Goal: Task Accomplishment & Management: Complete application form

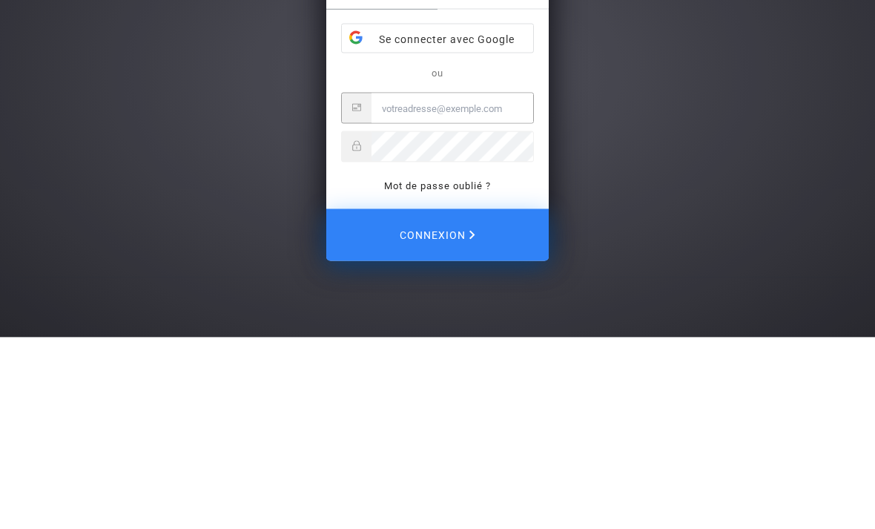
click at [817, 133] on div "Se connecter Connexion Inscription Se connecter avec Google ou Mot de passe oub…" at bounding box center [437, 264] width 875 height 529
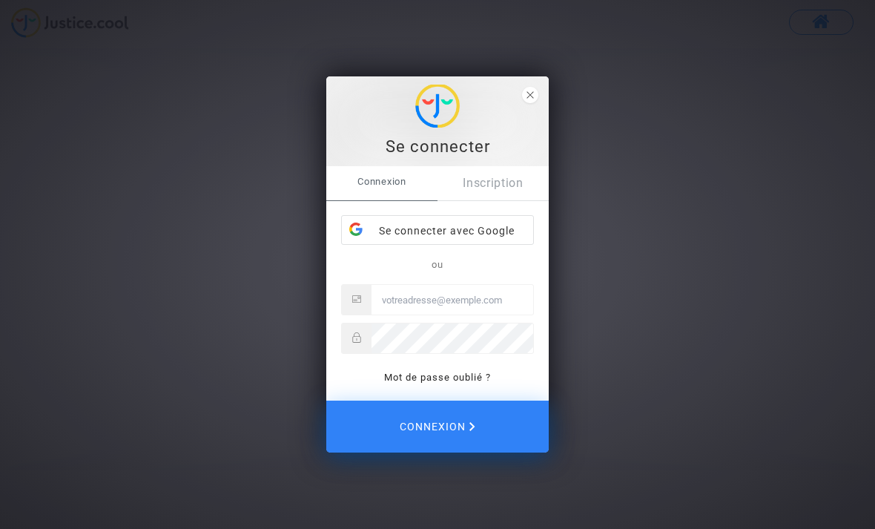
click at [380, 297] on input "Email" at bounding box center [453, 300] width 162 height 30
type input "[EMAIL_ADDRESS][PERSON_NAME][DOMAIN_NAME]"
click at [438, 376] on link "Mot de passe oublié ?" at bounding box center [437, 377] width 107 height 11
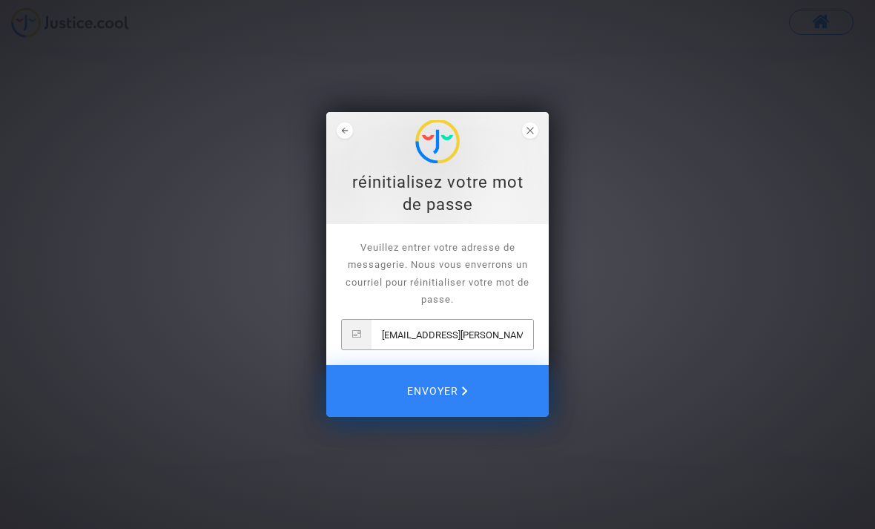
click at [443, 386] on span "Envoyer" at bounding box center [437, 390] width 61 height 31
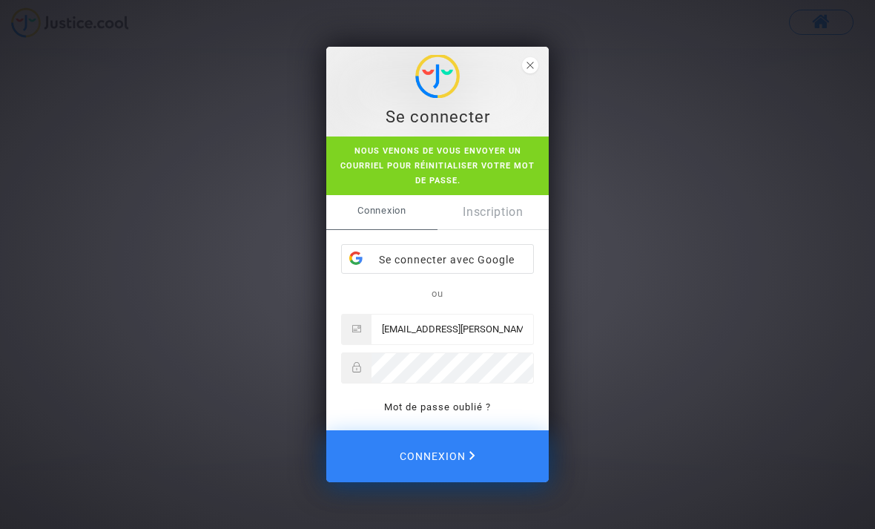
click at [441, 456] on span "Connexion" at bounding box center [438, 456] width 76 height 31
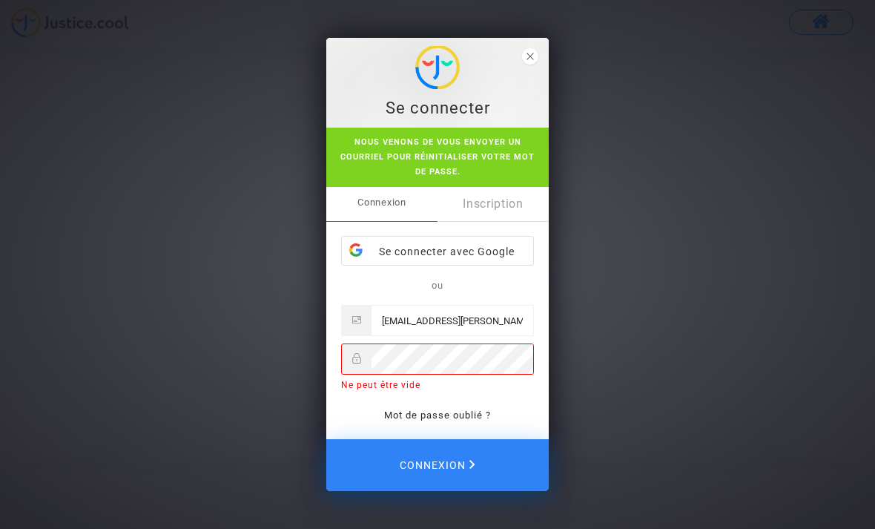
click at [495, 198] on link "Inscription" at bounding box center [493, 204] width 111 height 34
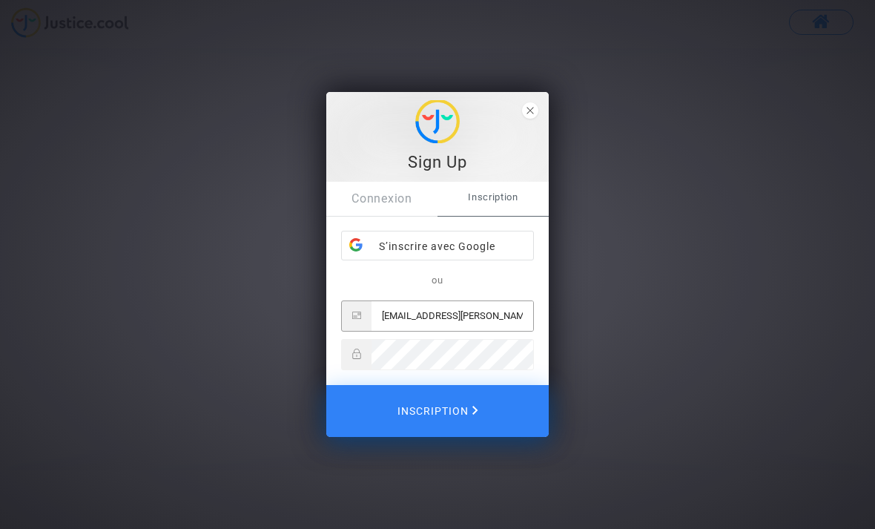
click at [435, 409] on span "Inscription" at bounding box center [437, 410] width 81 height 31
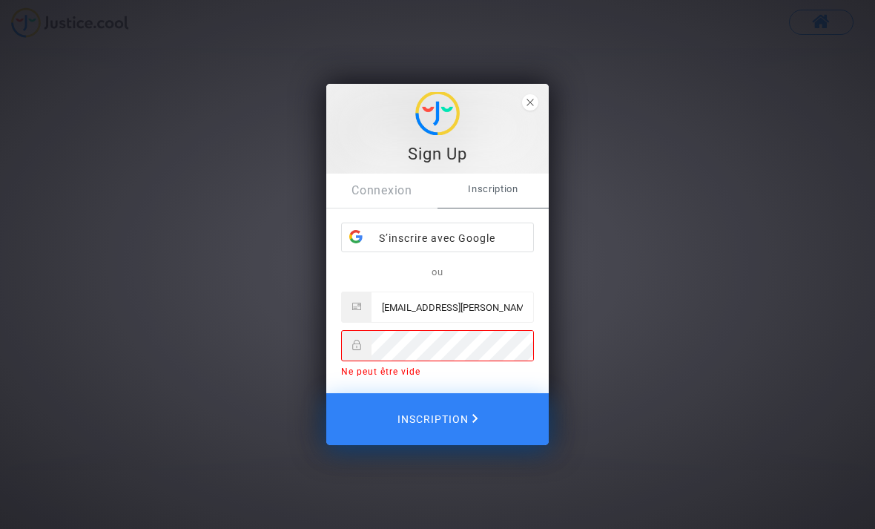
click at [449, 423] on span "Inscription" at bounding box center [437, 418] width 81 height 31
click at [438, 410] on span "Inscription" at bounding box center [437, 418] width 81 height 31
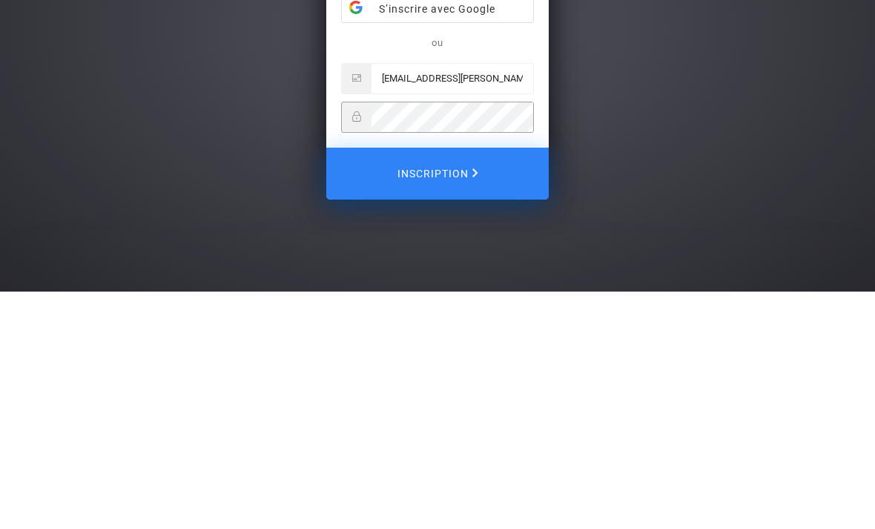
click at [445, 395] on span "Inscription" at bounding box center [437, 410] width 81 height 31
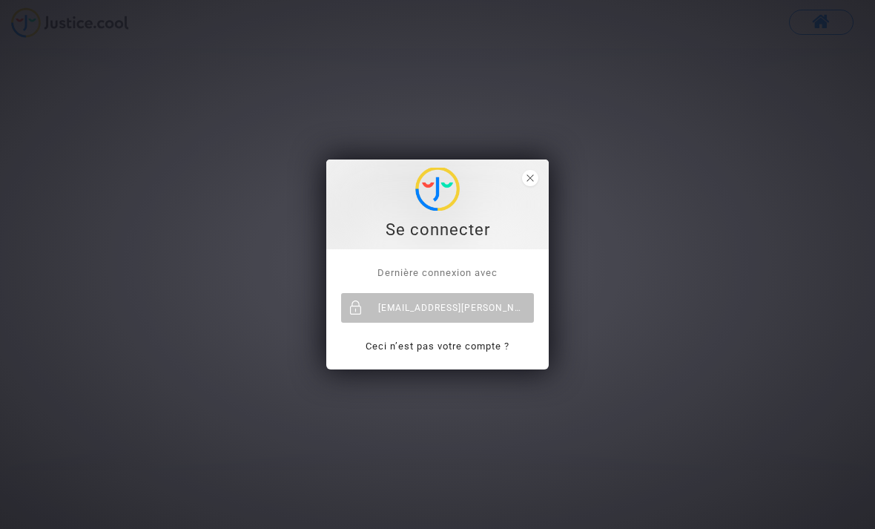
click at [538, 171] on div "Se connecter" at bounding box center [437, 204] width 206 height 73
click at [533, 176] on polygon "close" at bounding box center [530, 177] width 7 height 7
click at [403, 308] on div "[EMAIL_ADDRESS][PERSON_NAME][DOMAIN_NAME]" at bounding box center [437, 308] width 193 height 30
click at [447, 306] on div "[EMAIL_ADDRESS][PERSON_NAME][DOMAIN_NAME]" at bounding box center [437, 308] width 193 height 30
click at [536, 176] on span "close" at bounding box center [530, 178] width 16 height 16
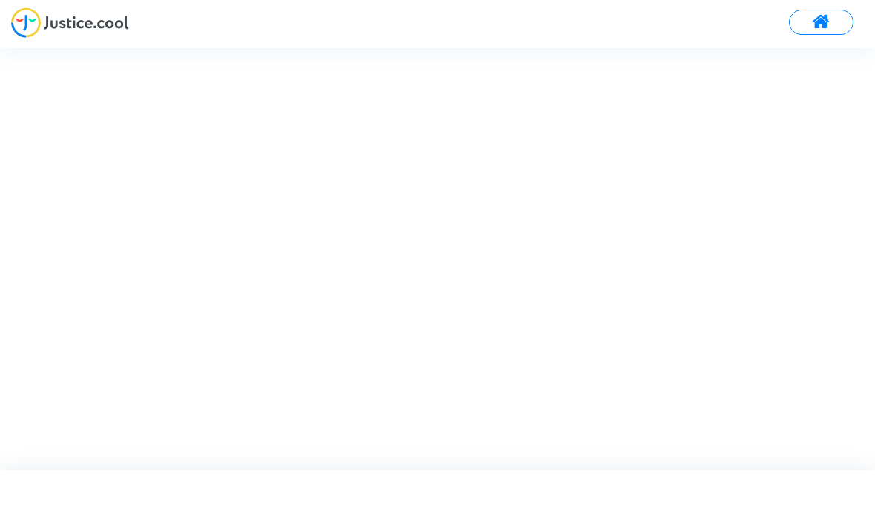
click at [821, 22] on span at bounding box center [821, 22] width 19 height 19
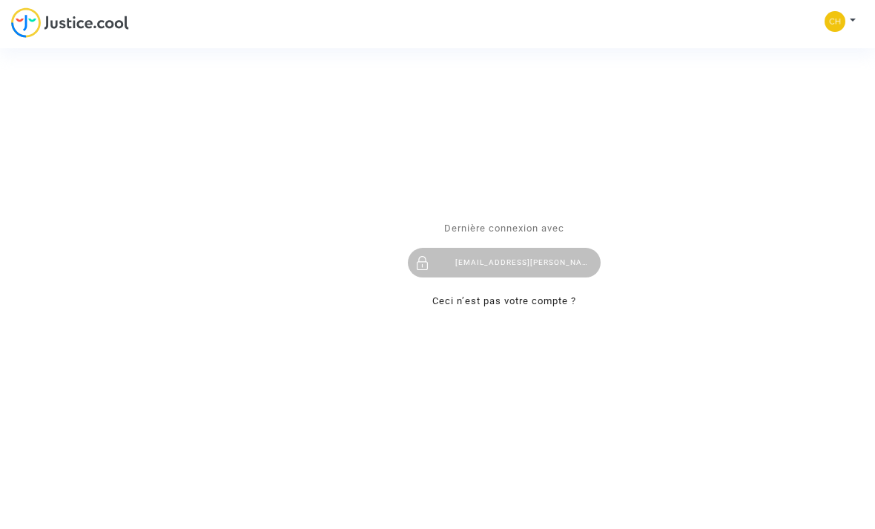
click at [833, 25] on div "Se connecter Dernière connexion avec chapeau.annie@gmail.com Ceci n’est pas vot…" at bounding box center [437, 264] width 875 height 529
click at [833, 26] on div "Se connecter Dernière connexion avec chapeau.annie@gmail.com Ceci n’est pas vot…" at bounding box center [437, 264] width 875 height 529
click at [828, 87] on div "Se connecter Dernière connexion avec chapeau.annie@gmail.com Ceci n’est pas vot…" at bounding box center [437, 264] width 875 height 529
